Goal: Task Accomplishment & Management: Use online tool/utility

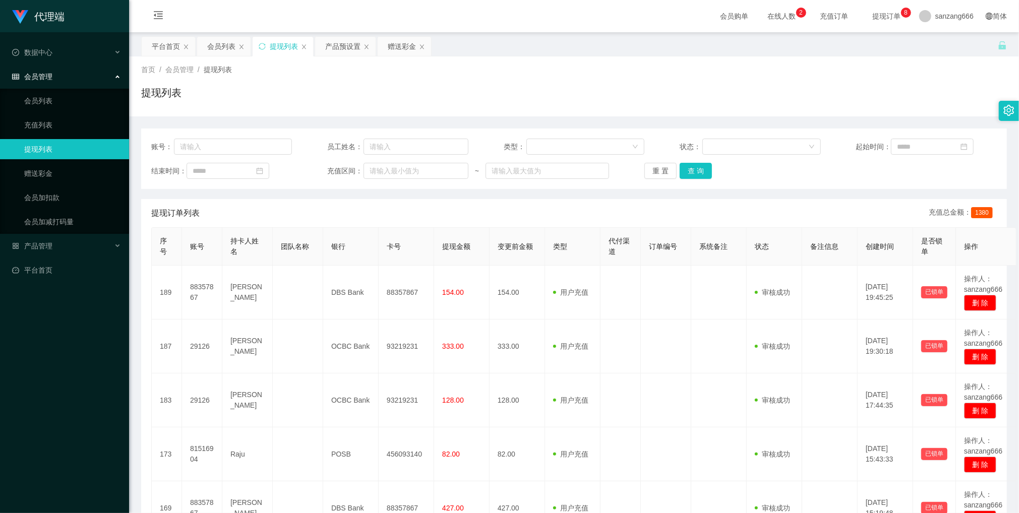
click at [217, 53] on div "会员列表" at bounding box center [221, 46] width 28 height 19
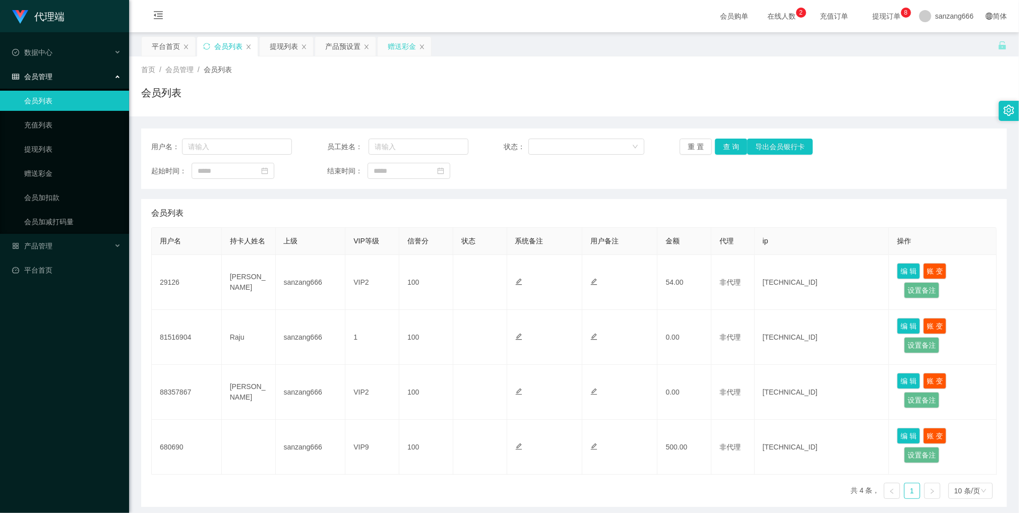
click at [401, 50] on div "赠送彩金" at bounding box center [402, 46] width 28 height 19
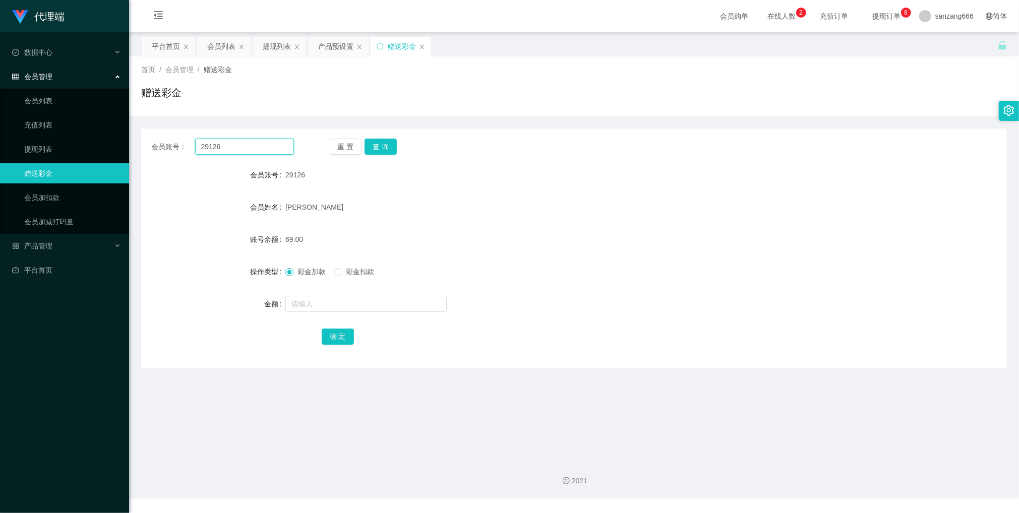
click at [209, 142] on input "29126" at bounding box center [244, 147] width 99 height 16
click at [386, 140] on button "查 询" at bounding box center [381, 147] width 32 height 16
click at [304, 309] on input "text" at bounding box center [365, 304] width 161 height 16
type input "16"
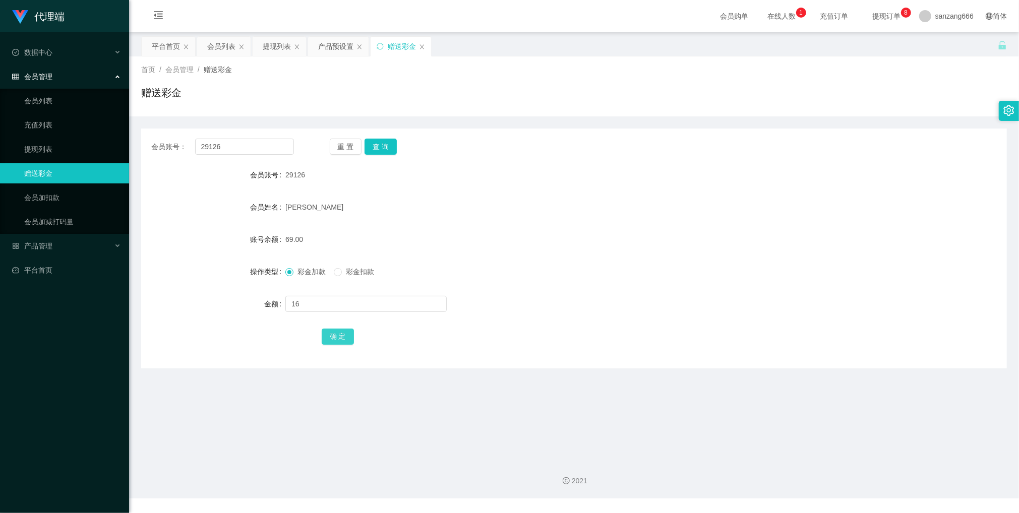
click at [340, 339] on button "确 定" at bounding box center [338, 337] width 32 height 16
click at [278, 43] on div "提现列表" at bounding box center [277, 46] width 28 height 19
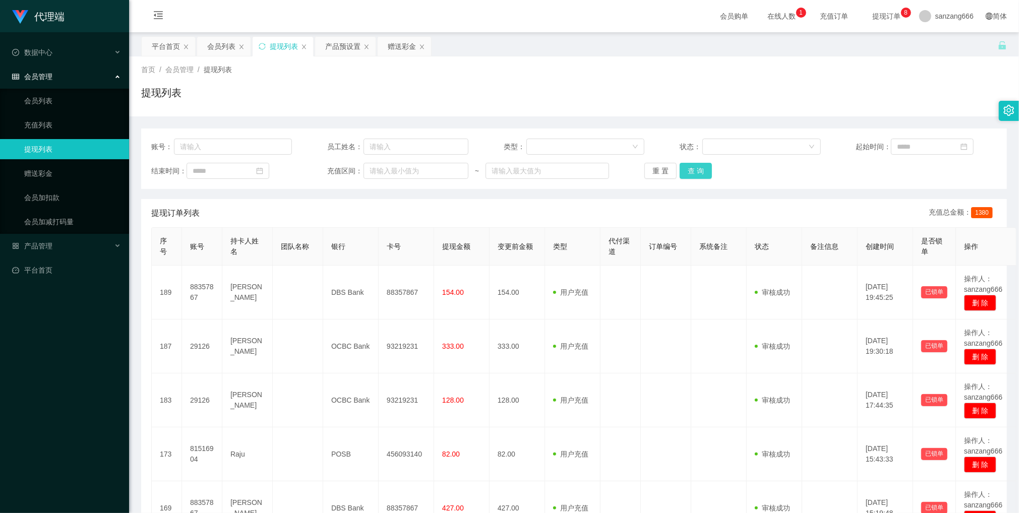
click at [690, 173] on button "查 询" at bounding box center [696, 171] width 32 height 16
click at [680, 174] on button "查 询" at bounding box center [696, 171] width 32 height 16
click at [702, 176] on button "查 询" at bounding box center [696, 171] width 32 height 16
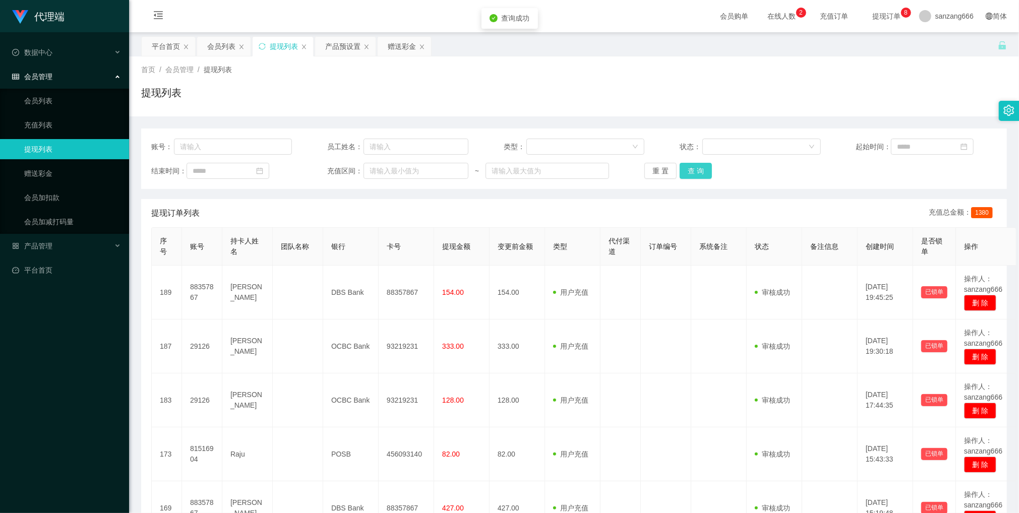
click at [700, 178] on button "查 询" at bounding box center [696, 171] width 32 height 16
click at [690, 180] on div "账号： 员工姓名： 类型： 状态： 起始时间： 结束时间： 充值区间： ~ 重 置 查 询" at bounding box center [574, 159] width 866 height 61
click at [706, 166] on button "查 询" at bounding box center [696, 171] width 32 height 16
click at [695, 166] on button "查 询" at bounding box center [696, 171] width 32 height 16
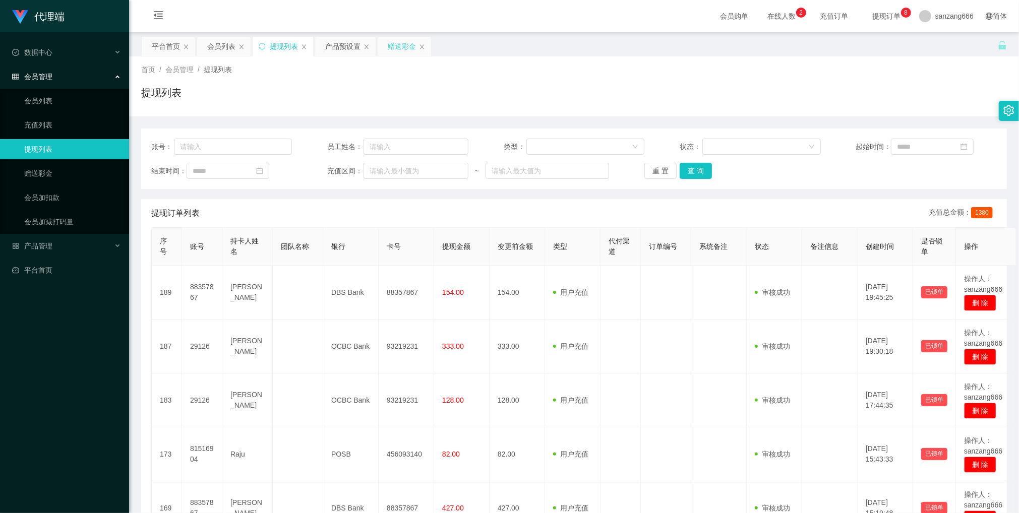
click at [386, 41] on div "赠送彩金" at bounding box center [404, 46] width 53 height 19
click at [394, 46] on div "赠送彩金" at bounding box center [402, 46] width 28 height 19
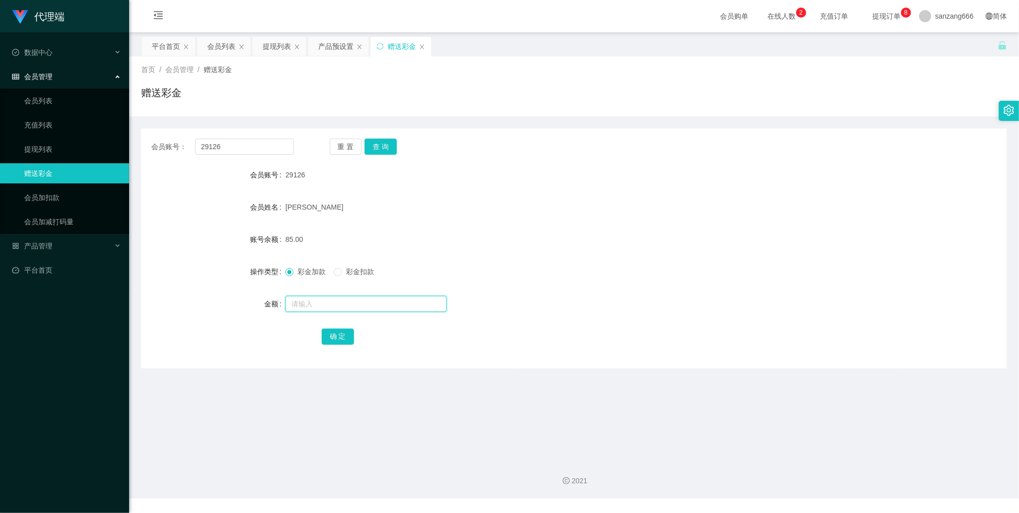
click at [301, 309] on input "text" at bounding box center [365, 304] width 161 height 16
type input "24"
click at [331, 341] on button "确 定" at bounding box center [338, 337] width 32 height 16
click at [295, 176] on span "29126" at bounding box center [295, 175] width 20 height 8
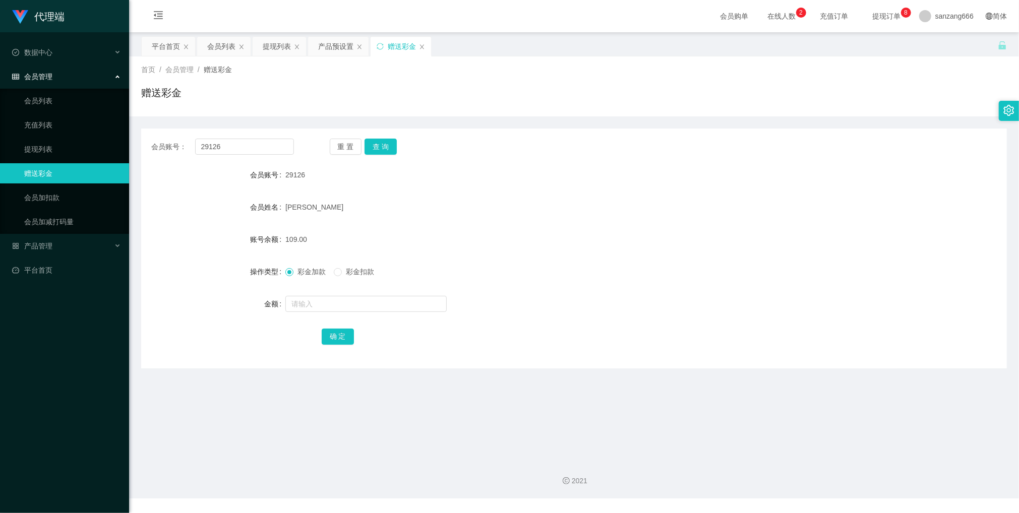
copy span "29126"
click at [270, 39] on div "提现列表" at bounding box center [277, 46] width 28 height 19
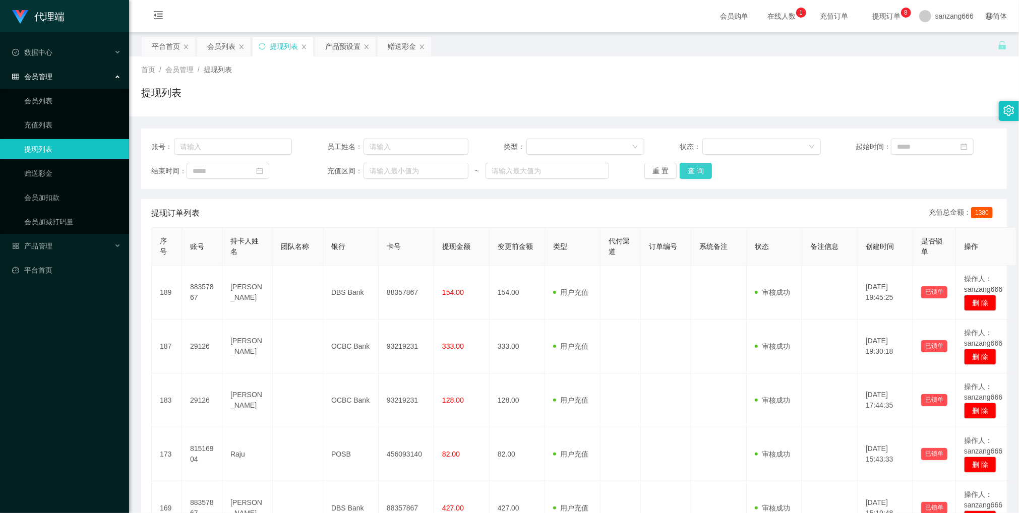
click at [680, 172] on button "查 询" at bounding box center [696, 171] width 32 height 16
click at [696, 175] on button "查 询" at bounding box center [696, 171] width 32 height 16
click at [703, 168] on button "查 询" at bounding box center [696, 171] width 32 height 16
